Goal: Task Accomplishment & Management: Use online tool/utility

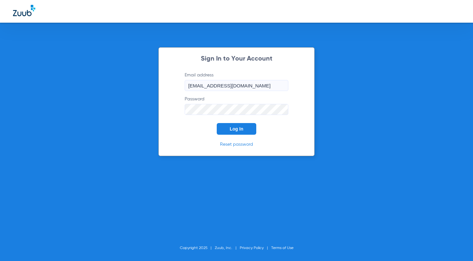
click at [244, 131] on button "Log In" at bounding box center [237, 129] width 40 height 12
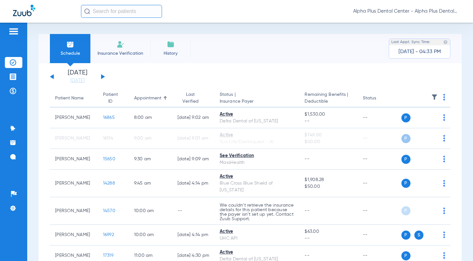
click at [101, 77] on button at bounding box center [103, 76] width 4 height 5
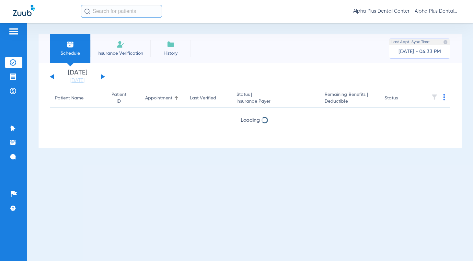
click at [101, 77] on button at bounding box center [103, 76] width 4 height 5
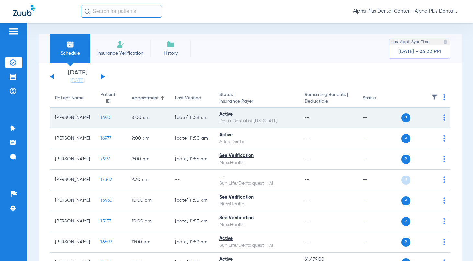
click at [100, 119] on span "14901" at bounding box center [105, 117] width 11 height 5
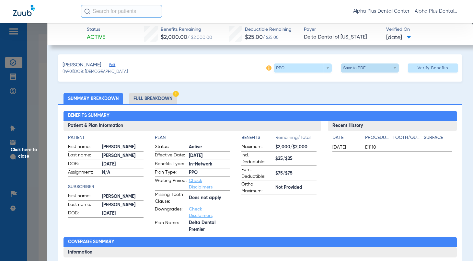
click at [355, 67] on span at bounding box center [370, 67] width 58 height 9
click at [351, 80] on button "insert_drive_file Save to PDF" at bounding box center [360, 80] width 49 height 13
click at [28, 150] on span "Click here to close" at bounding box center [23, 153] width 47 height 261
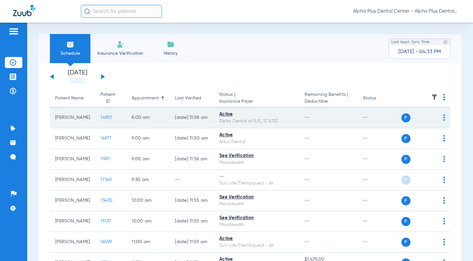
click at [102, 120] on span "14901" at bounding box center [105, 117] width 11 height 5
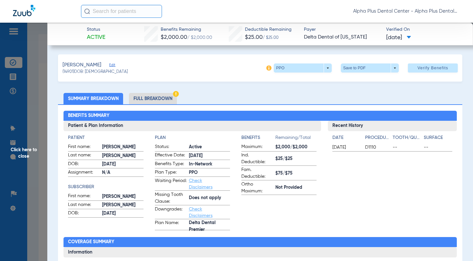
click at [15, 153] on span "Click here to close" at bounding box center [23, 153] width 47 height 261
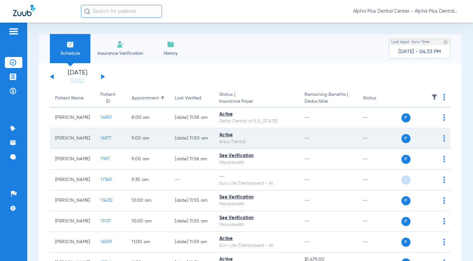
click at [102, 137] on span "16977" at bounding box center [105, 138] width 11 height 5
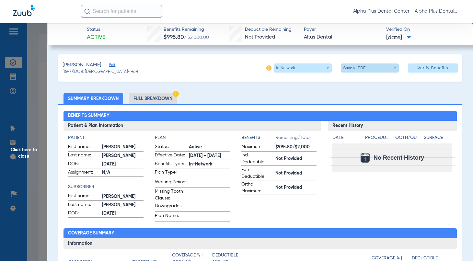
click at [373, 70] on span at bounding box center [370, 67] width 58 height 9
click at [374, 82] on span "Save to PDF" at bounding box center [367, 81] width 26 height 5
click at [31, 153] on span "Click here to close" at bounding box center [23, 153] width 47 height 261
